Goal: Find specific page/section: Find specific page/section

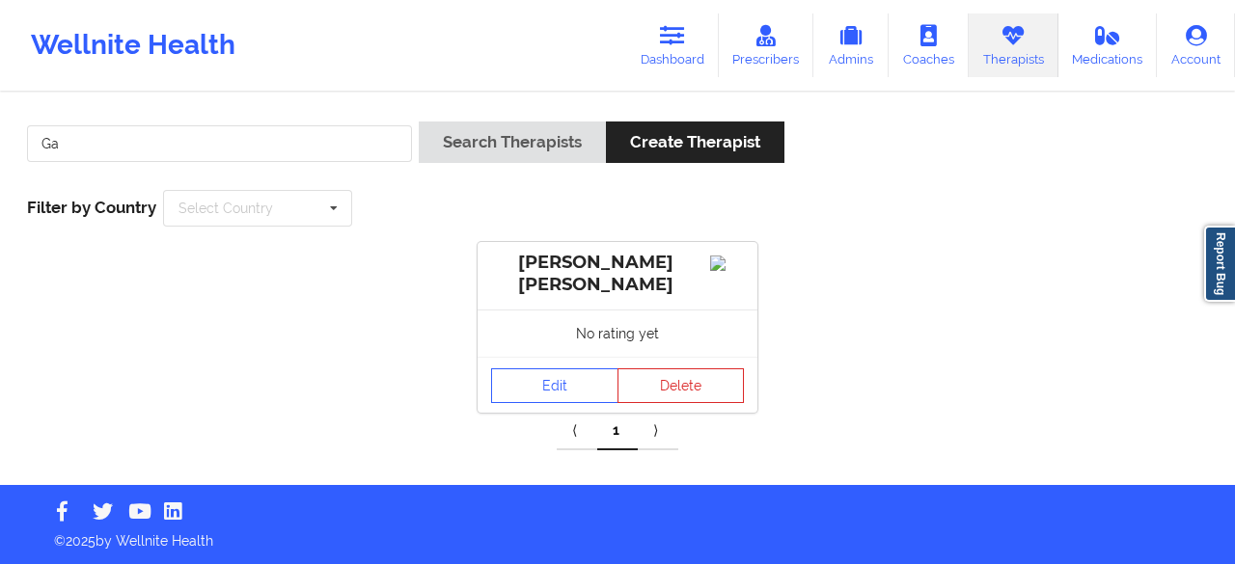
type input "G"
type input "usha"
click at [419, 122] on button "Search Therapists" at bounding box center [512, 142] width 187 height 41
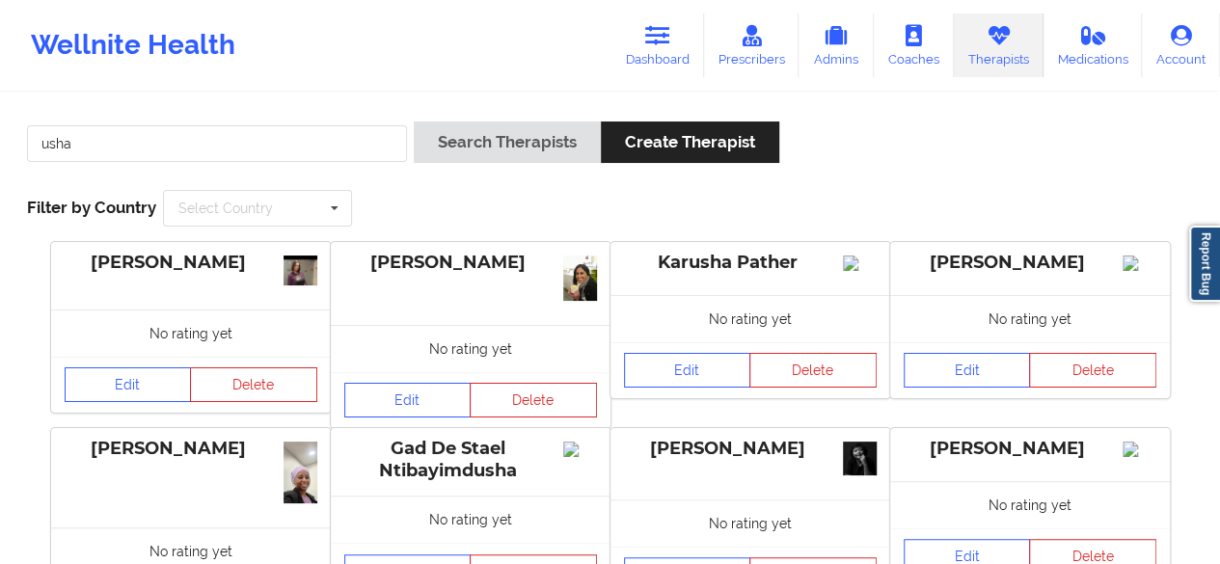
click at [454, 351] on div "No rating yet" at bounding box center [471, 348] width 280 height 47
click at [469, 267] on div "[PERSON_NAME]" at bounding box center [470, 263] width 253 height 22
click at [577, 279] on img at bounding box center [580, 278] width 34 height 45
drag, startPoint x: 577, startPoint y: 279, endPoint x: 536, endPoint y: 275, distance: 40.7
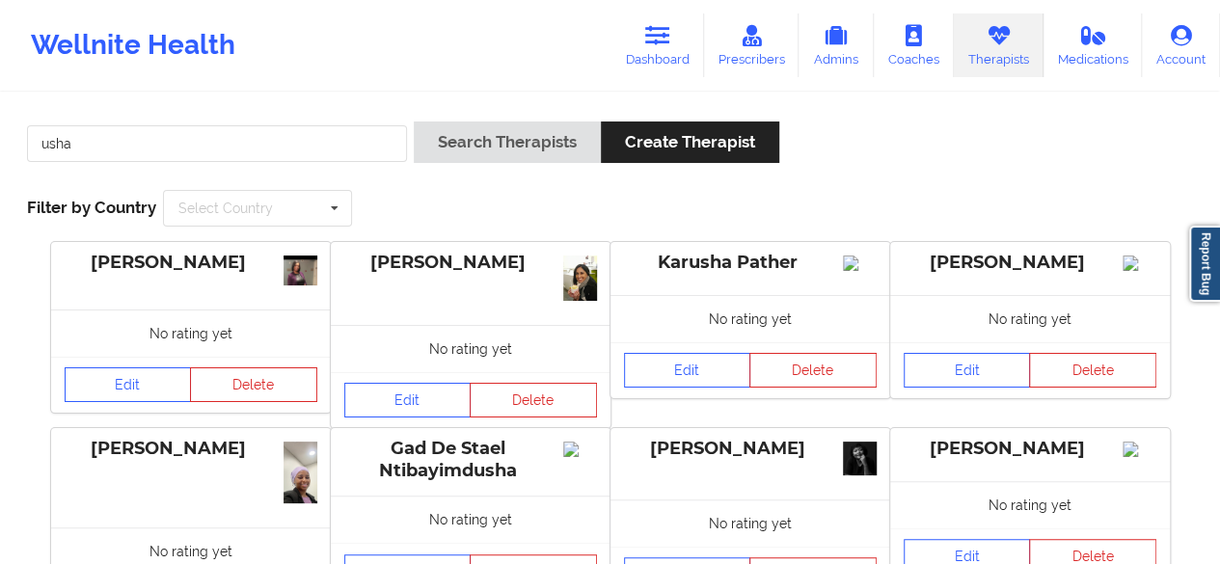
click at [563, 279] on img at bounding box center [580, 278] width 34 height 45
drag, startPoint x: 392, startPoint y: 267, endPoint x: 514, endPoint y: 265, distance: 122.5
click at [514, 265] on div "[PERSON_NAME]" at bounding box center [470, 263] width 253 height 22
copy div "[PERSON_NAME]"
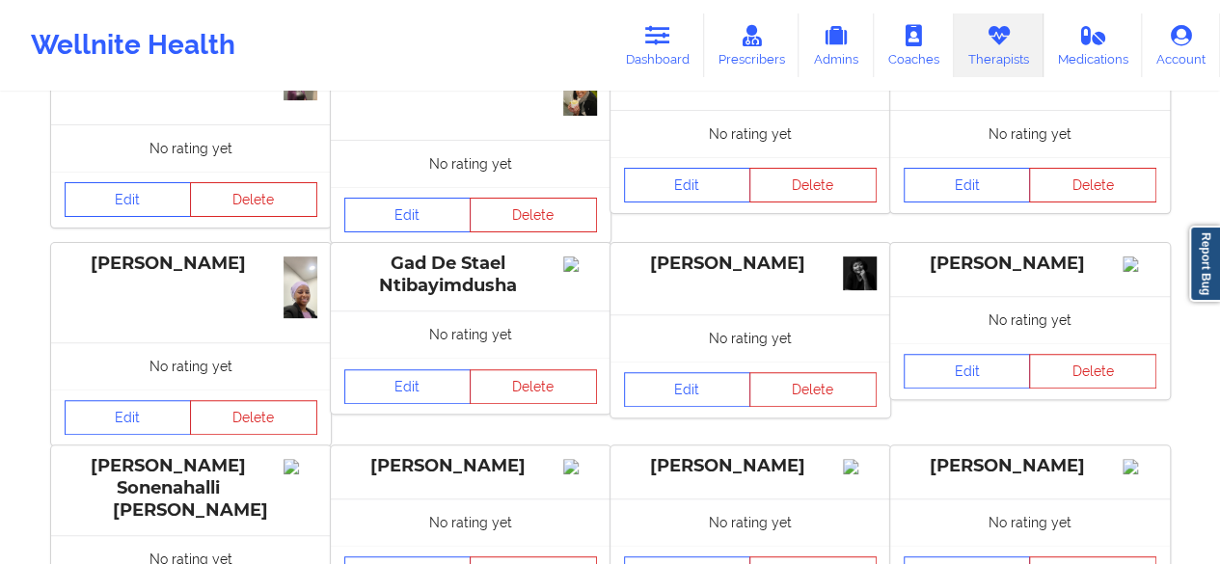
scroll to position [193, 0]
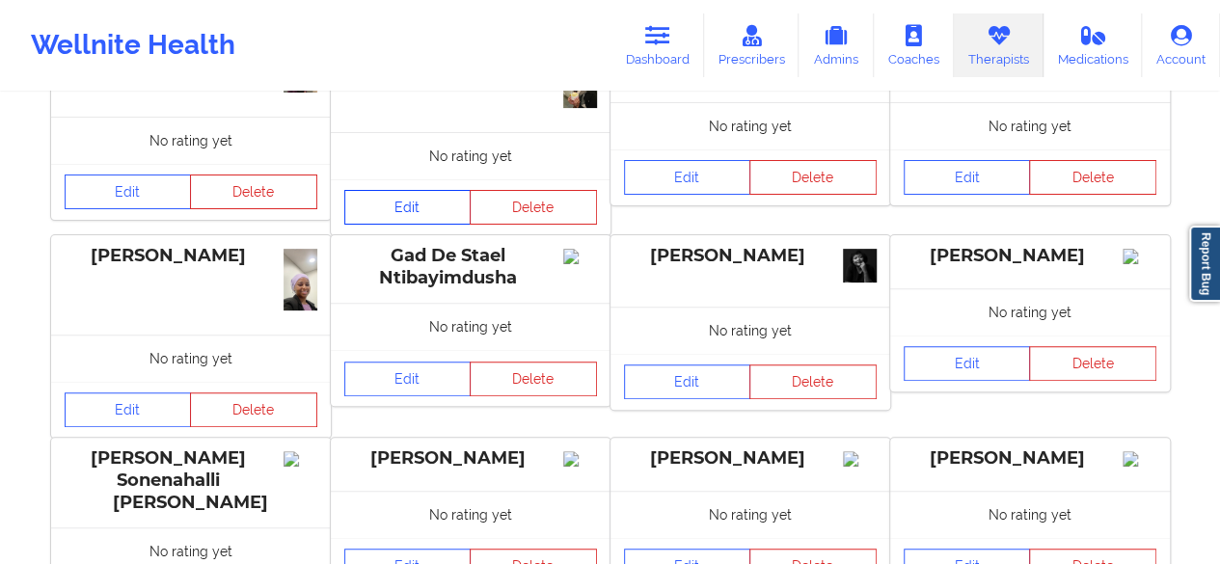
click at [413, 194] on link "Edit" at bounding box center [407, 207] width 127 height 35
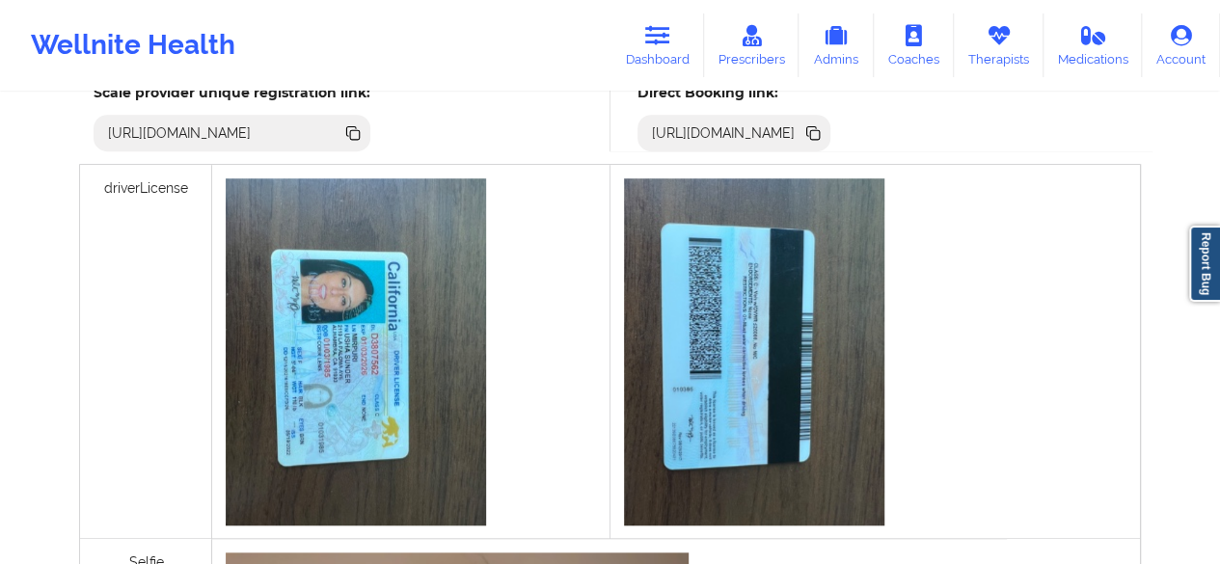
scroll to position [579, 0]
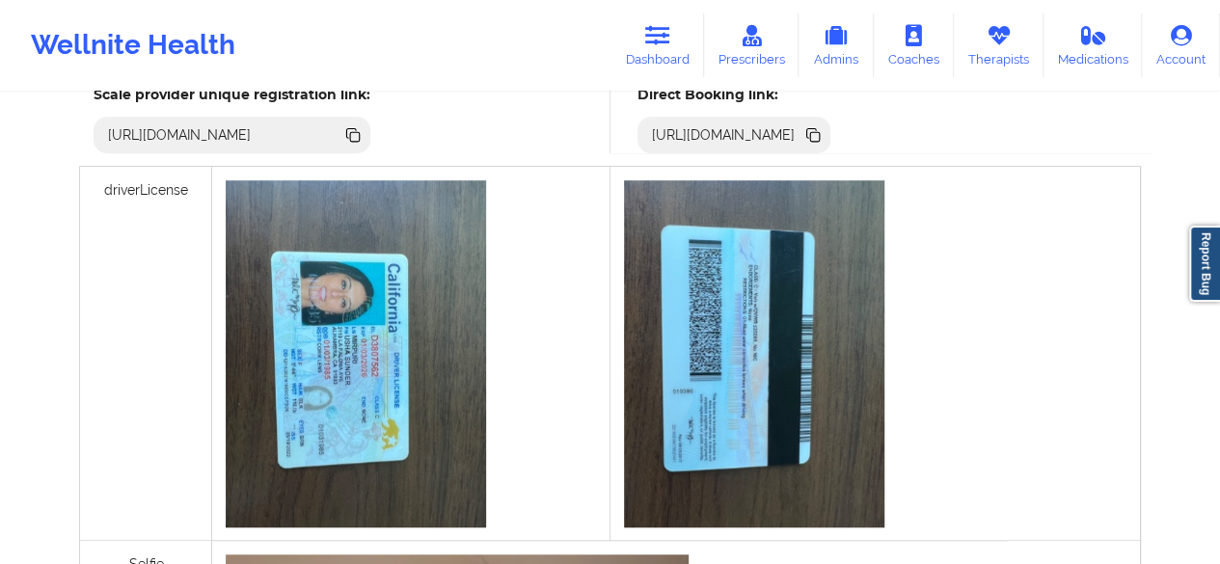
click at [820, 134] on icon at bounding box center [815, 137] width 10 height 10
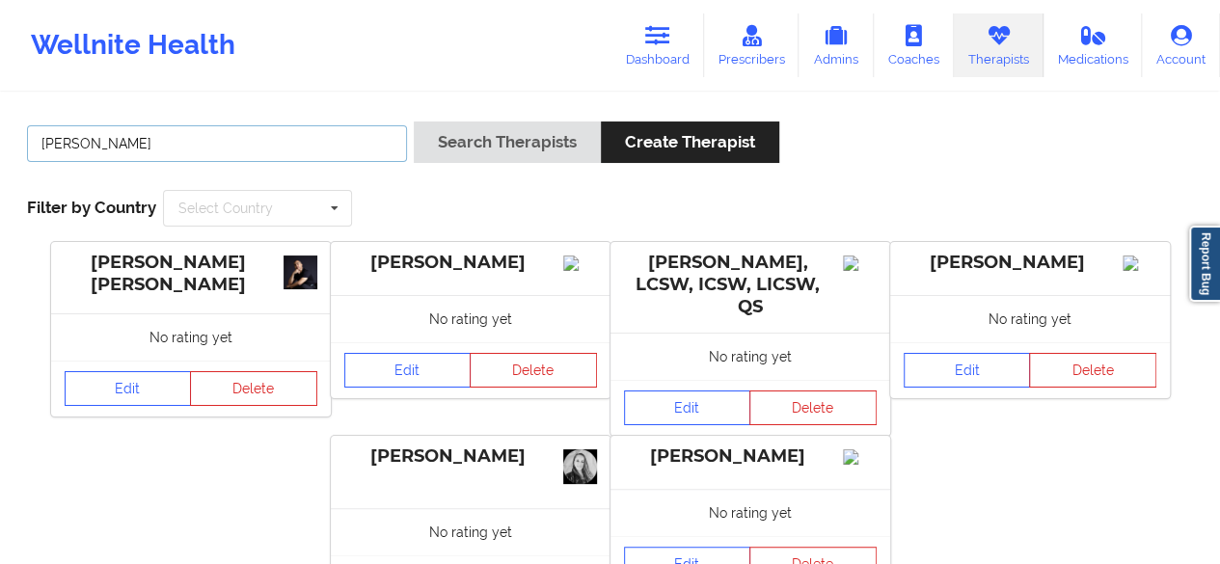
click at [195, 138] on input "[PERSON_NAME]" at bounding box center [217, 143] width 380 height 37
type input "E"
paste input "[PERSON_NAME]"
type input "[PERSON_NAME]"
click at [414, 122] on button "Search Therapists" at bounding box center [507, 142] width 187 height 41
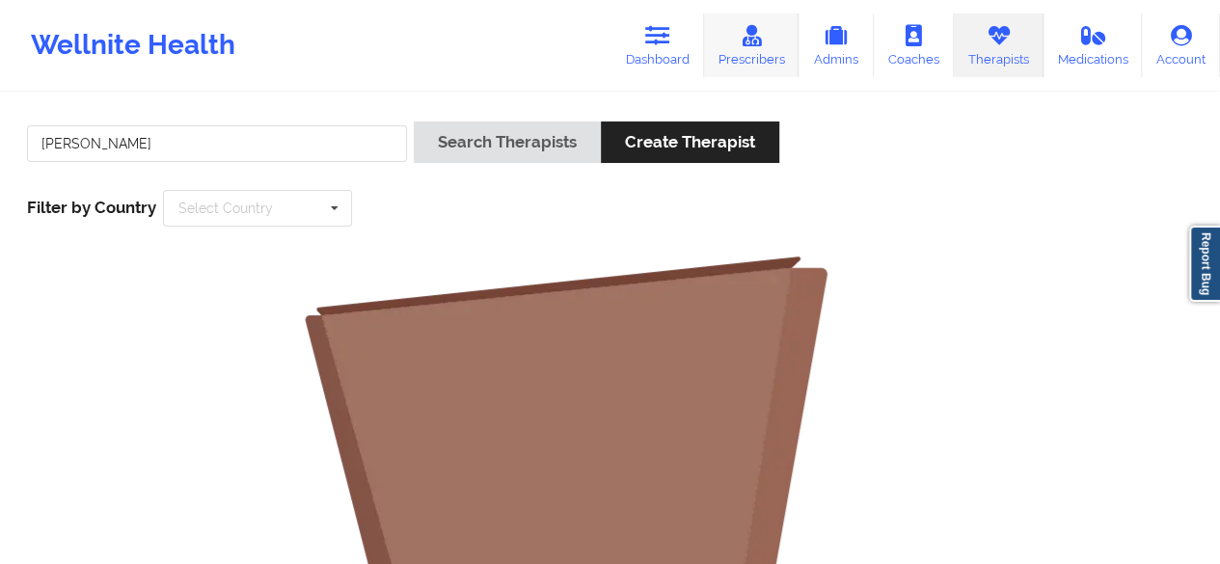
click at [756, 51] on link "Prescribers" at bounding box center [751, 46] width 95 height 64
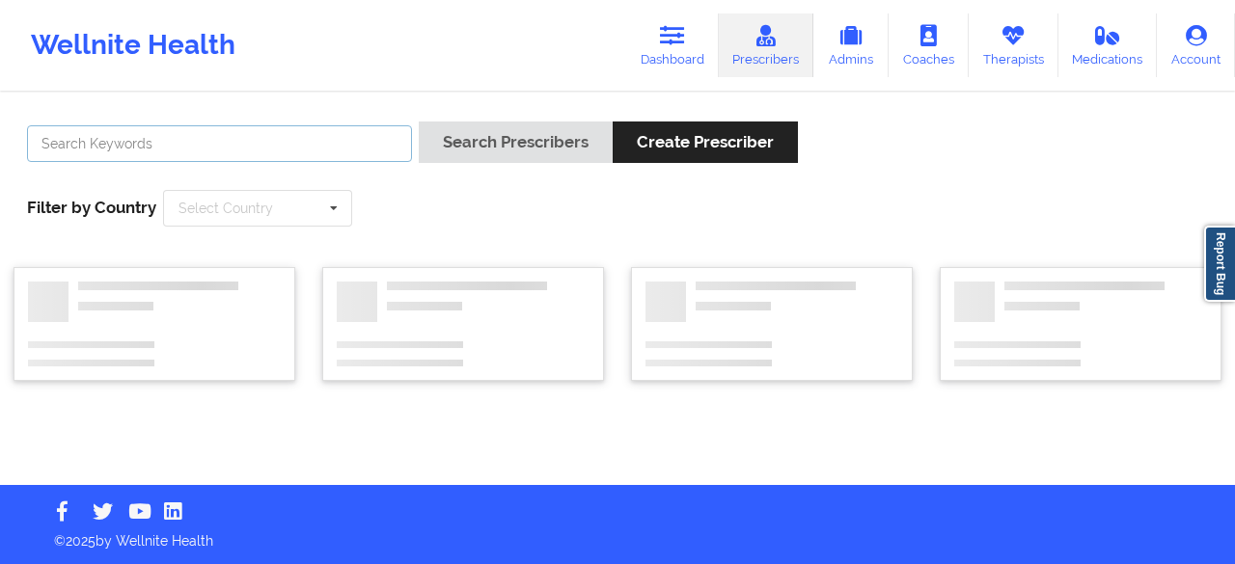
click at [207, 144] on input "text" at bounding box center [219, 143] width 385 height 37
paste input "[PERSON_NAME]"
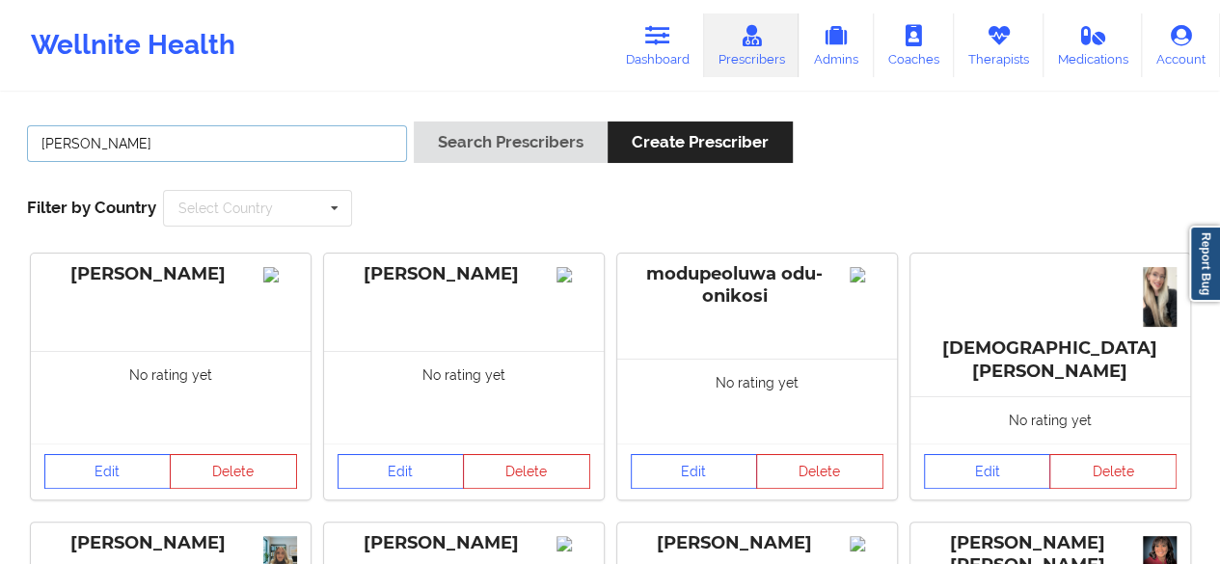
click at [414, 122] on button "Search Prescribers" at bounding box center [511, 142] width 194 height 41
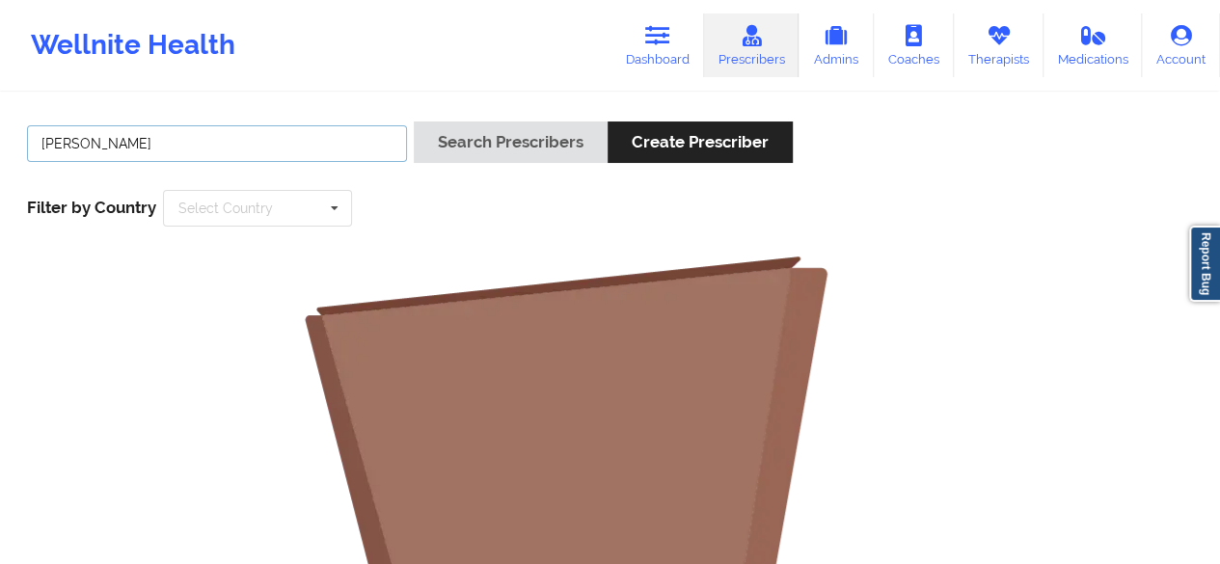
type input "[PERSON_NAME]"
click at [414, 122] on button "Search Prescribers" at bounding box center [511, 142] width 194 height 41
click at [1012, 42] on link "Therapists" at bounding box center [999, 46] width 90 height 64
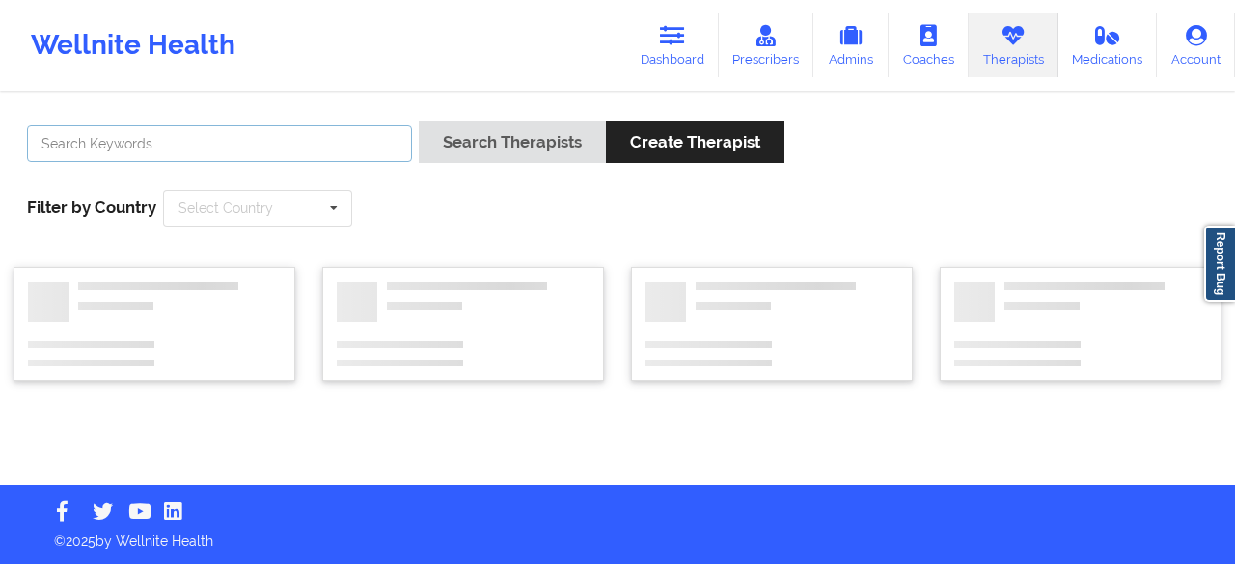
click at [162, 143] on input "text" at bounding box center [219, 143] width 385 height 37
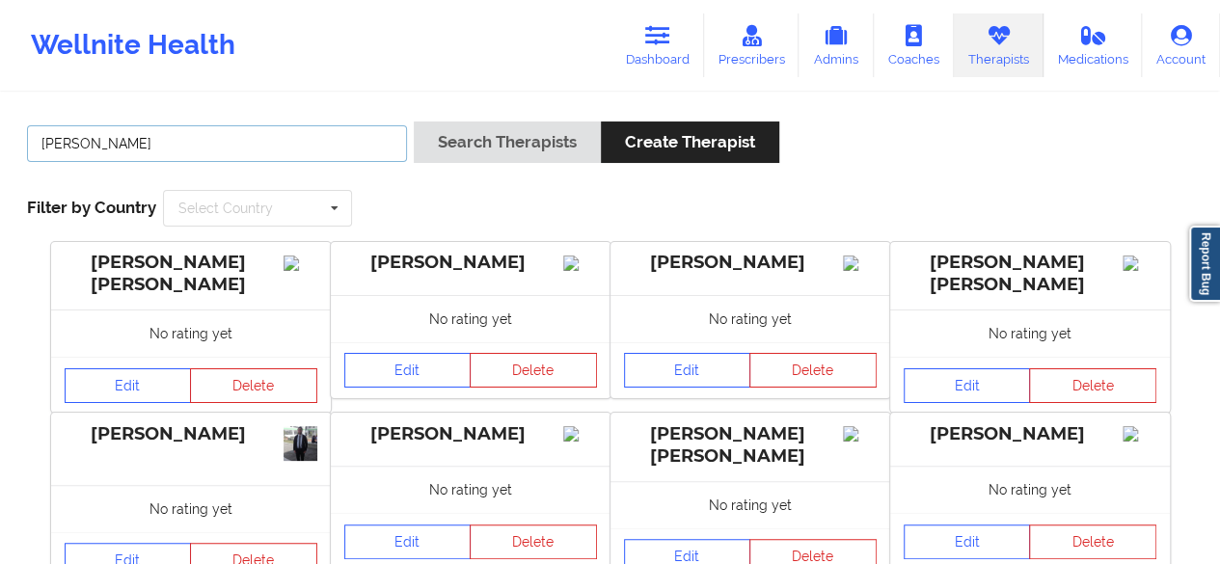
click at [414, 122] on button "Search Therapists" at bounding box center [507, 142] width 187 height 41
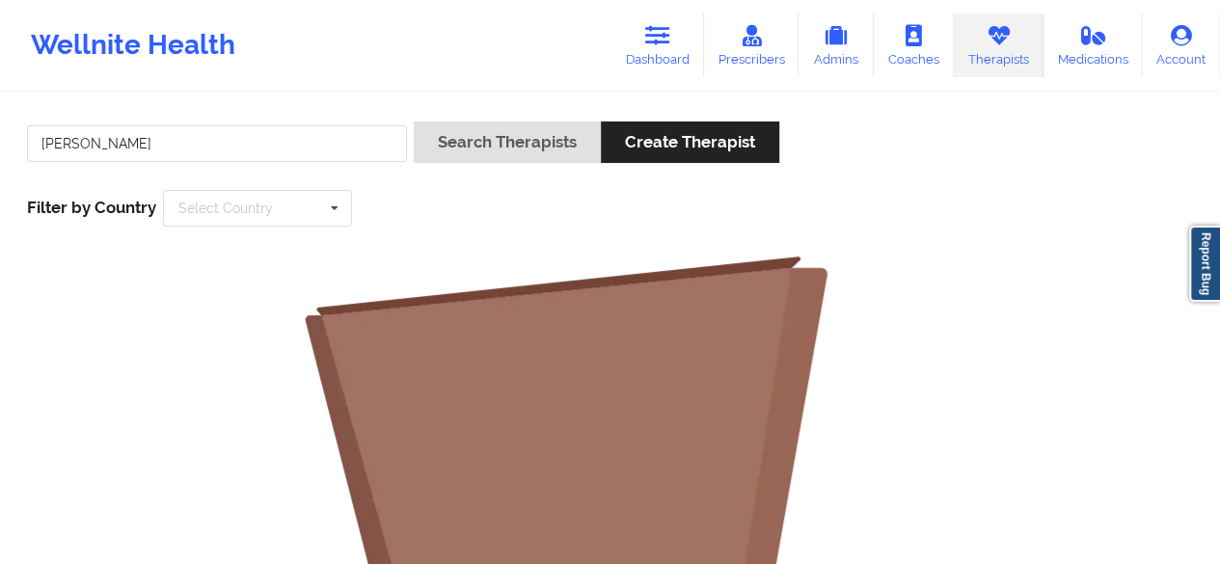
click at [1016, 39] on link "Therapists" at bounding box center [999, 46] width 90 height 64
click at [166, 153] on input "[PERSON_NAME]" at bounding box center [217, 143] width 380 height 37
type input "s"
